Goal: Information Seeking & Learning: Check status

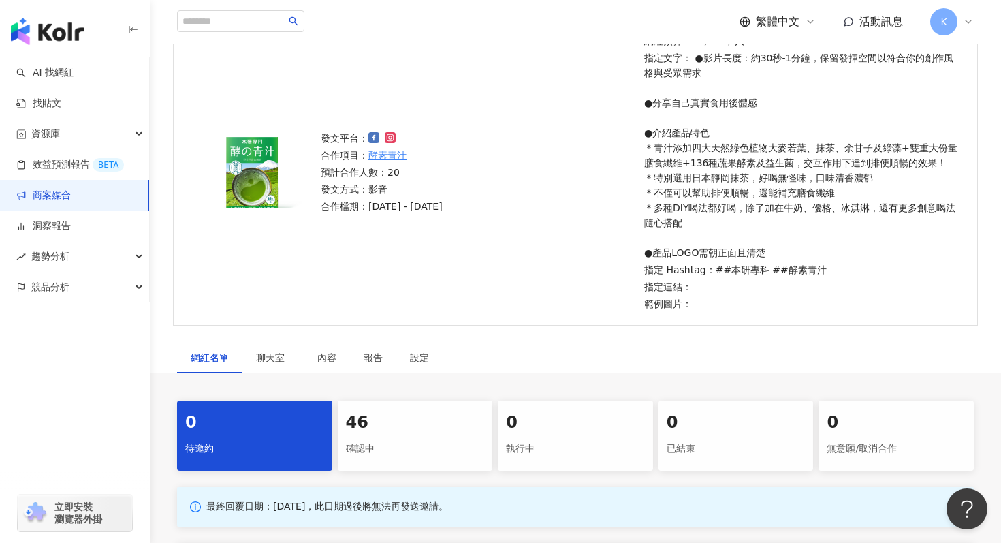
click at [443, 411] on div "46" at bounding box center [415, 422] width 139 height 23
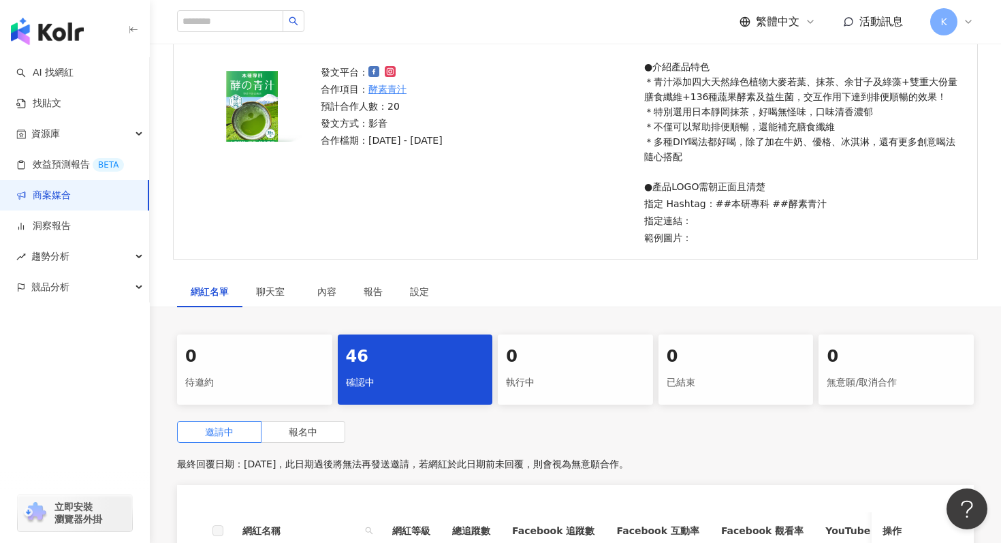
scroll to position [359, 0]
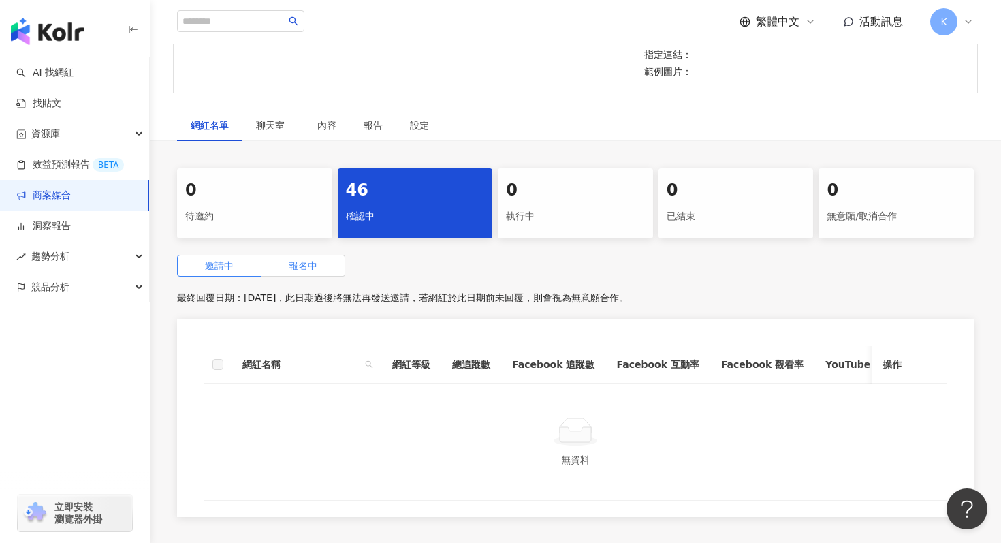
click at [309, 273] on label "報名中" at bounding box center [304, 266] width 84 height 22
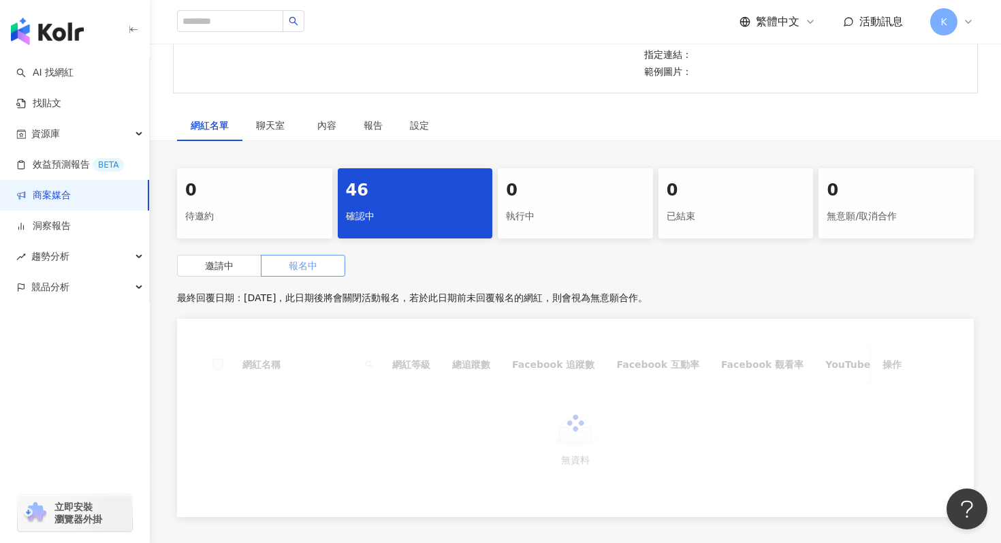
scroll to position [492, 0]
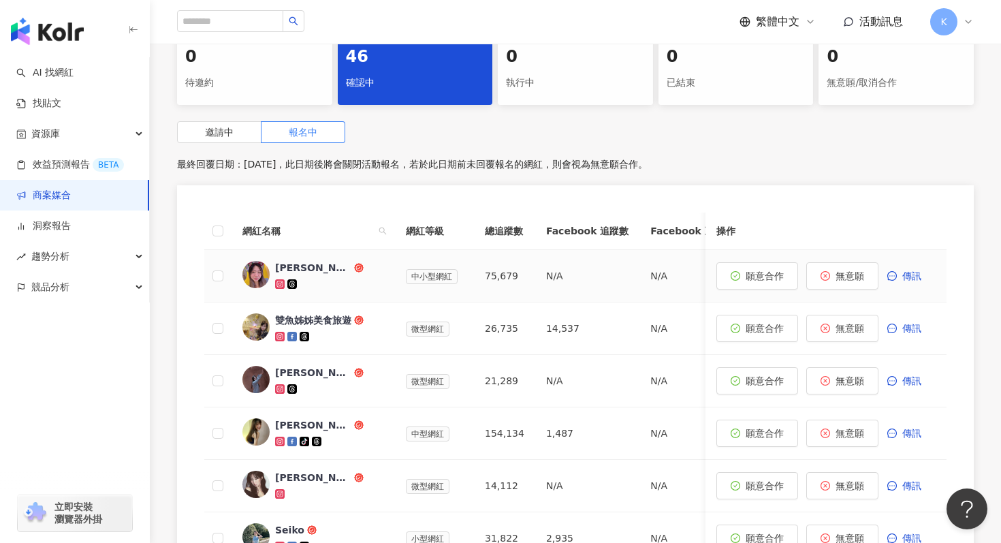
click at [346, 285] on div at bounding box center [329, 284] width 109 height 14
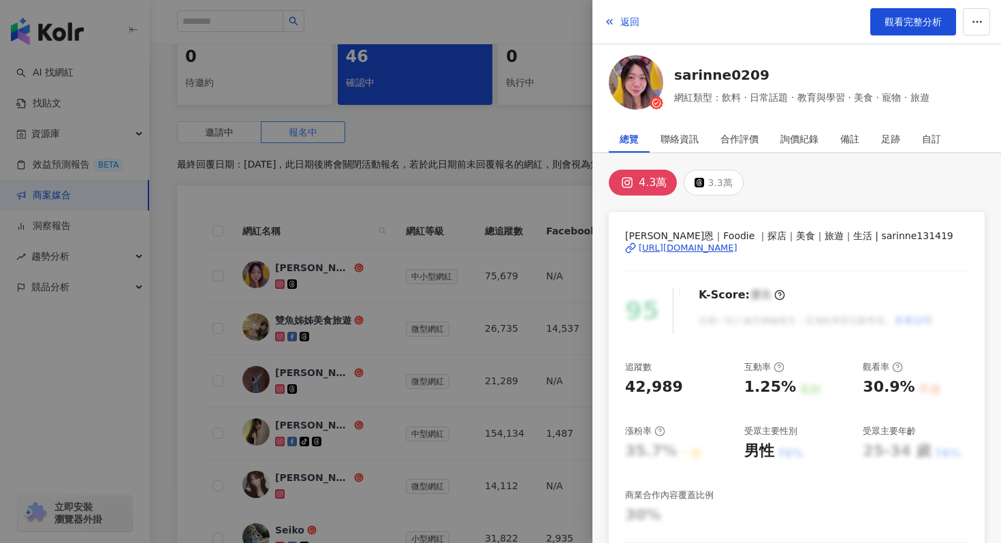
click at [669, 251] on div "https://www.instagram.com/sarinne131419/" at bounding box center [688, 248] width 99 height 12
